Goal: Use online tool/utility: Utilize a website feature to perform a specific function

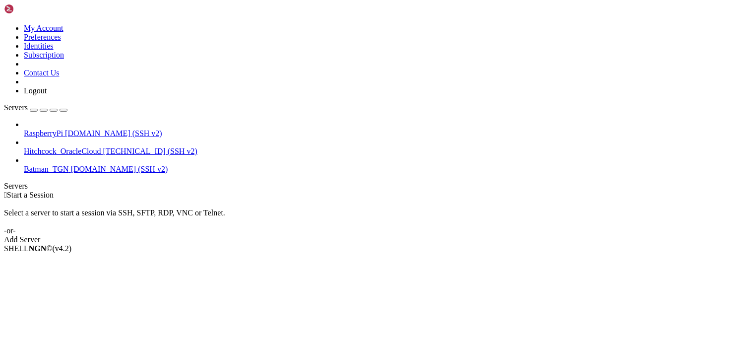
click at [724, 244] on div " Start a Session Select a server to start a session via SSH, SFTP, RDP, VNC or…" at bounding box center [375, 217] width 742 height 54
click at [56, 129] on span "RaspberryPi" at bounding box center [43, 133] width 39 height 8
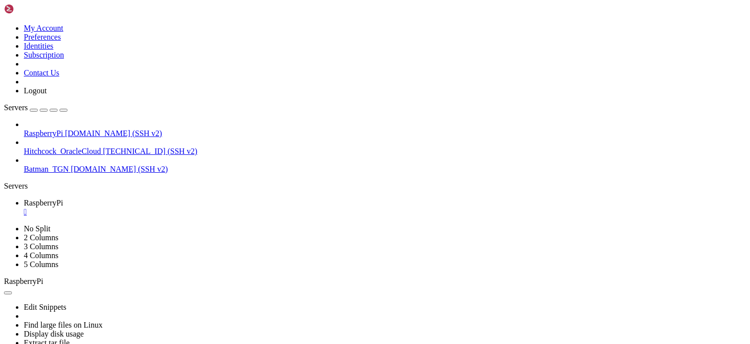
click at [189, 207] on div "" at bounding box center [385, 211] width 722 height 9
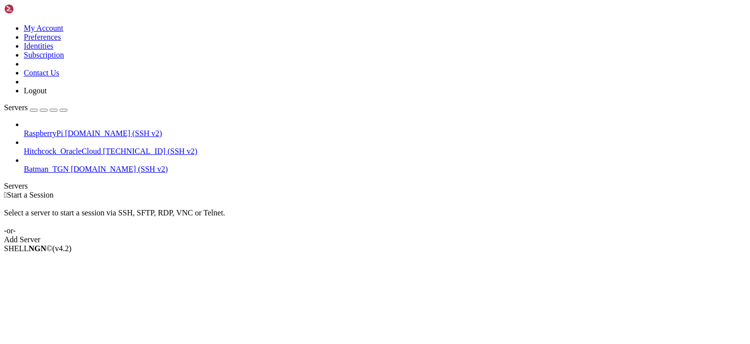
click at [724, 190] on div " Start a Session" at bounding box center [375, 194] width 742 height 9
